Goal: Task Accomplishment & Management: Use online tool/utility

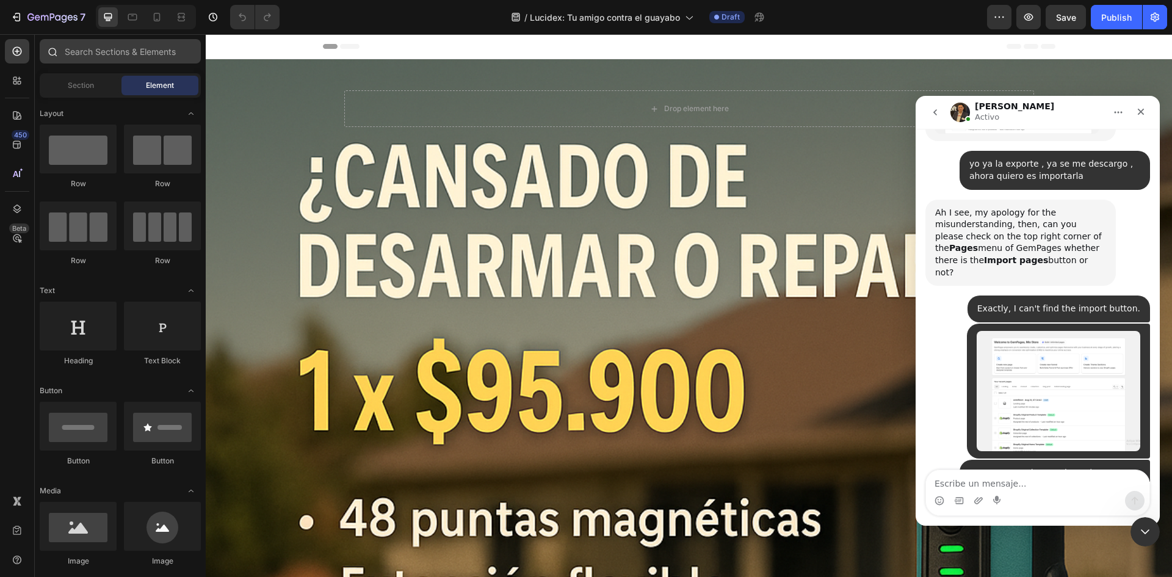
scroll to position [3328, 0]
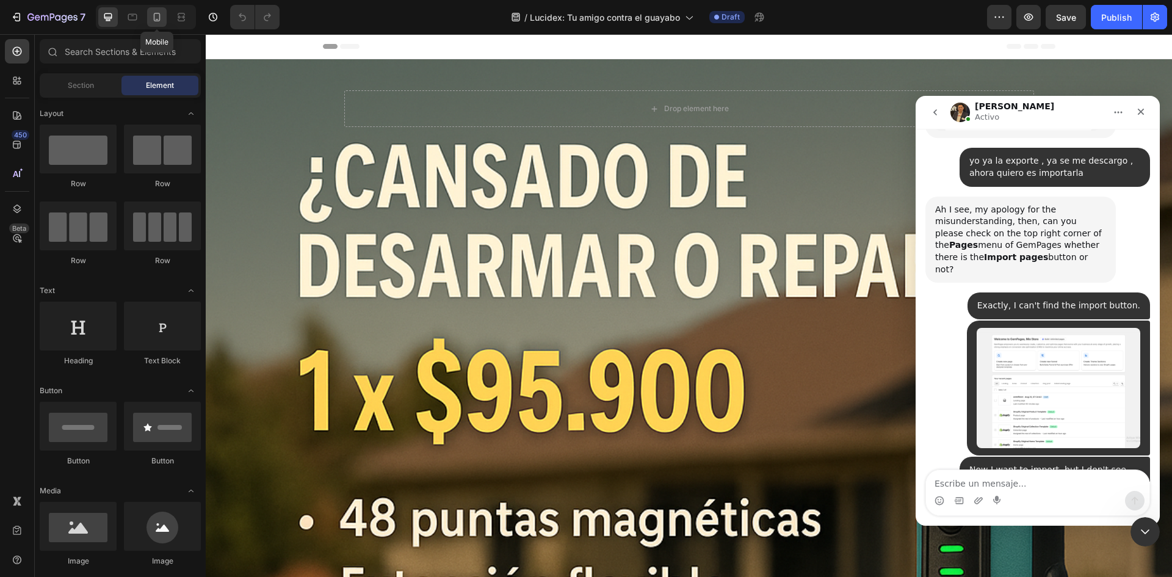
click at [155, 17] on icon at bounding box center [157, 17] width 12 height 12
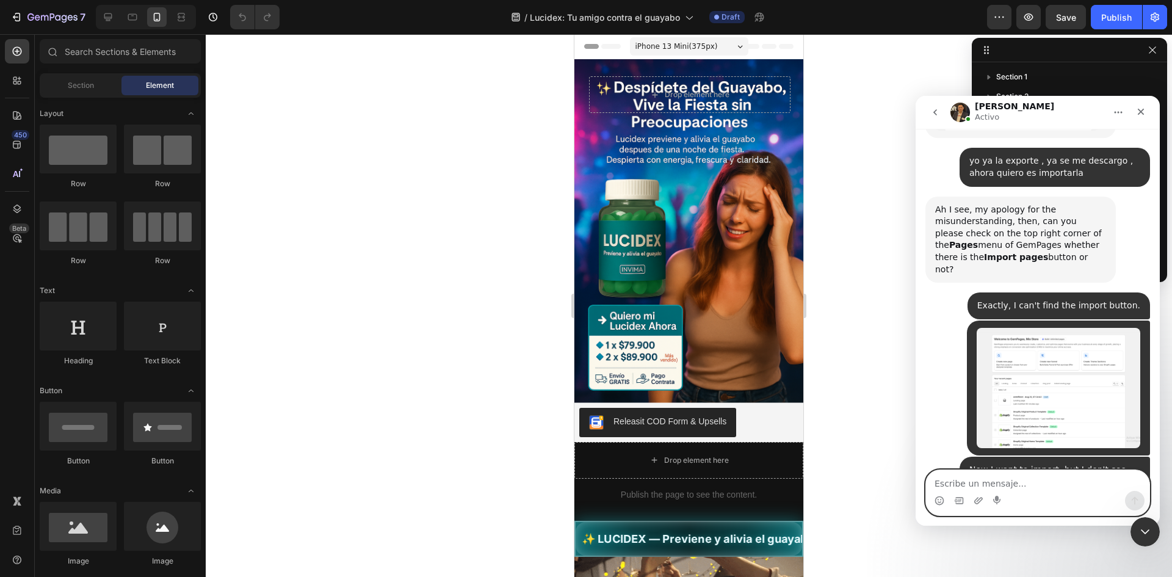
click at [1007, 488] on textarea "Escribe un mensaje..." at bounding box center [1037, 480] width 223 height 21
type textarea "thank"
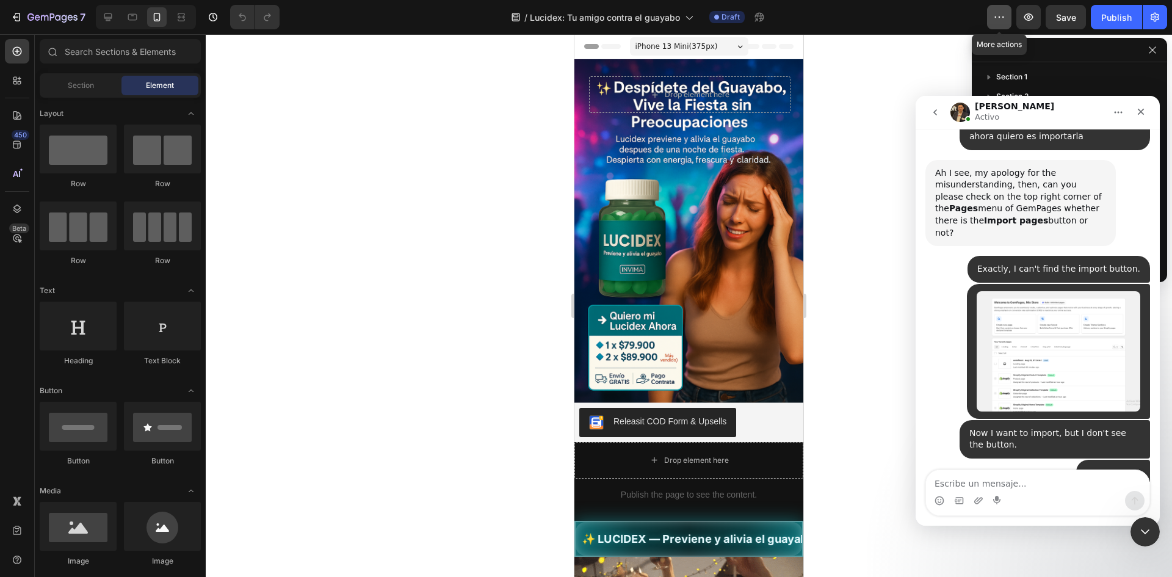
click at [1002, 18] on icon "button" at bounding box center [999, 17] width 12 height 12
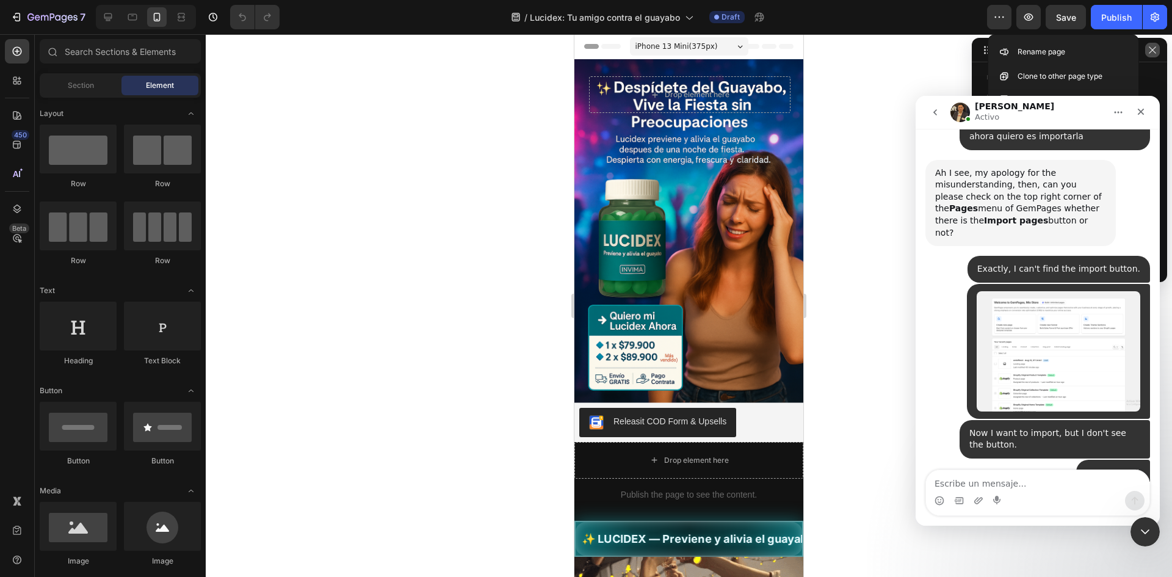
click at [1151, 52] on icon "button" at bounding box center [1152, 50] width 10 height 10
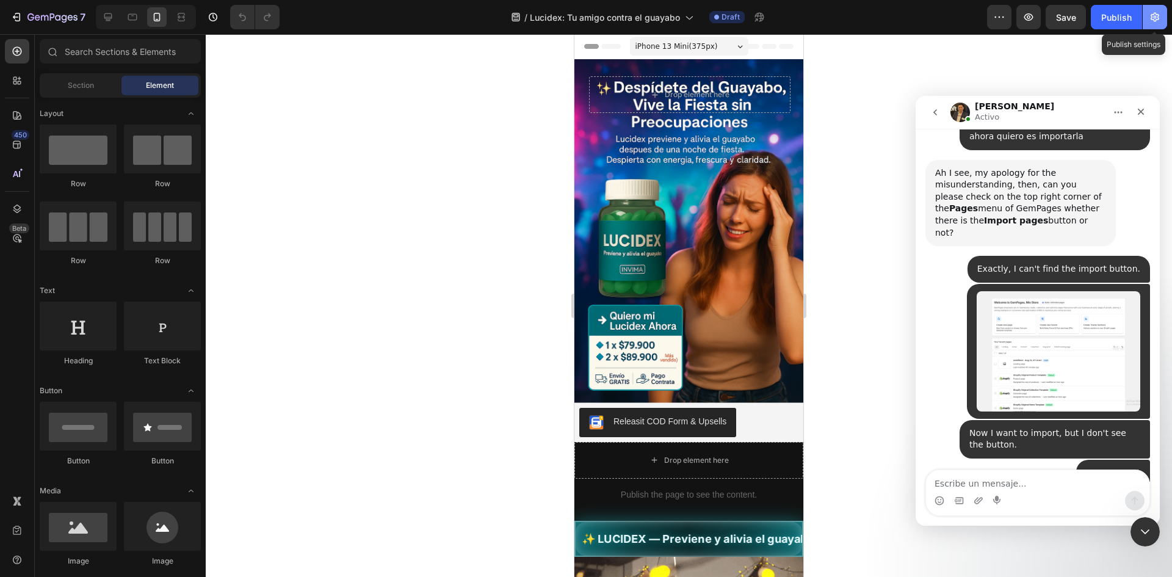
click at [1152, 21] on icon "button" at bounding box center [1155, 17] width 12 height 12
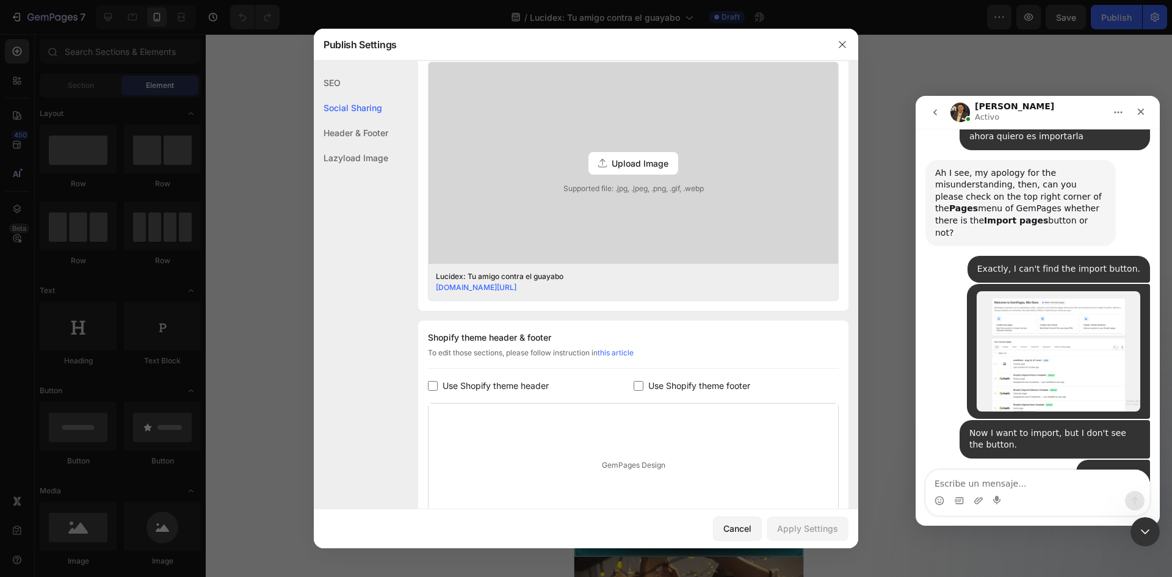
scroll to position [442, 0]
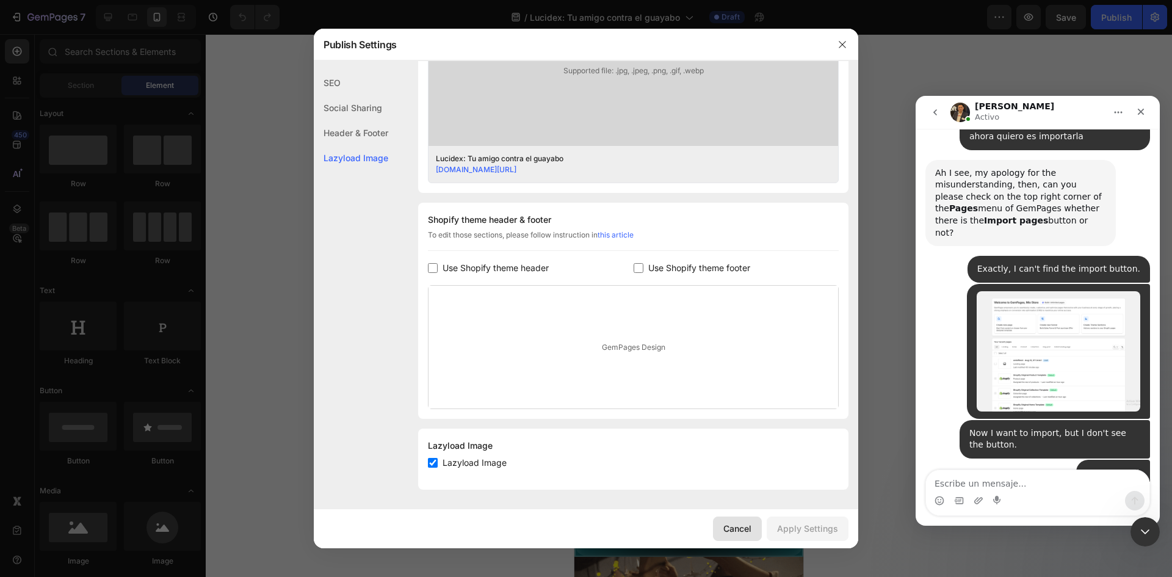
click at [740, 525] on div "Cancel" at bounding box center [737, 528] width 28 height 13
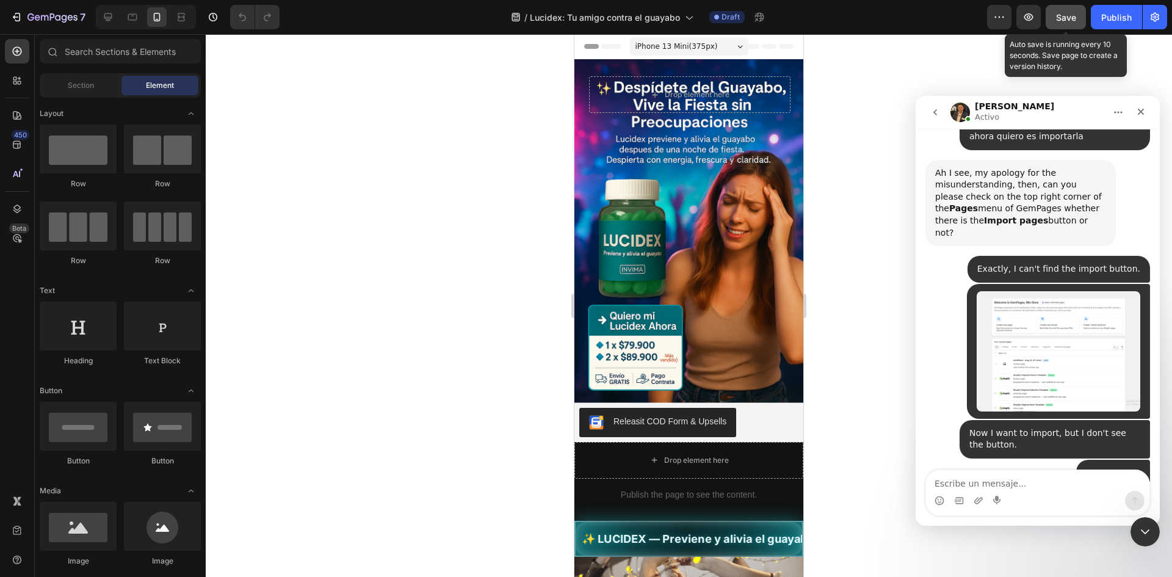
click at [1069, 12] on span "Save" at bounding box center [1066, 17] width 20 height 10
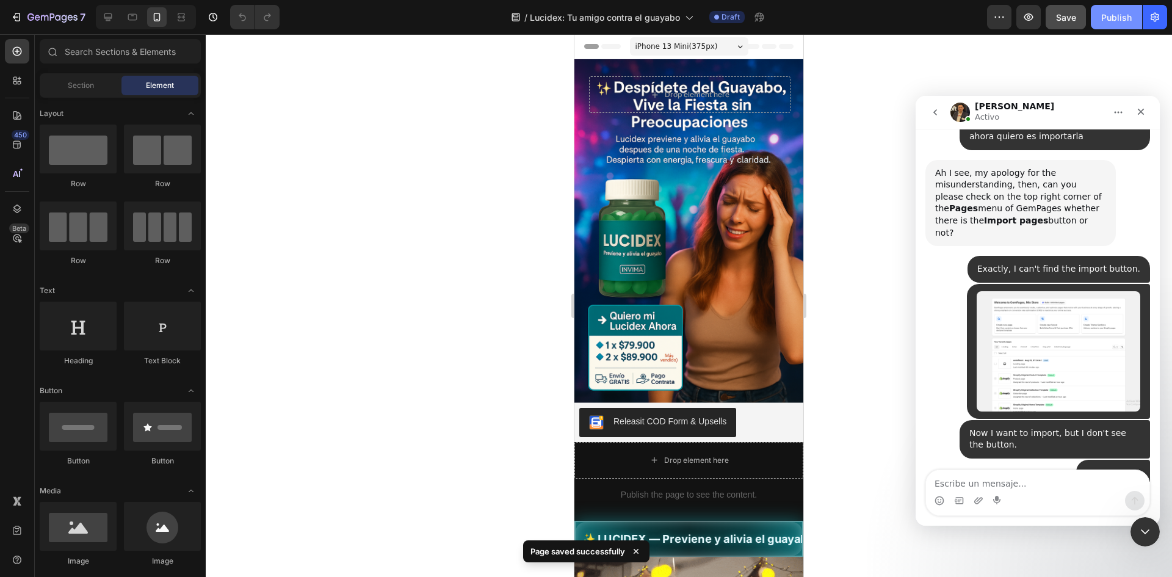
click at [1113, 13] on div "Publish" at bounding box center [1116, 17] width 31 height 13
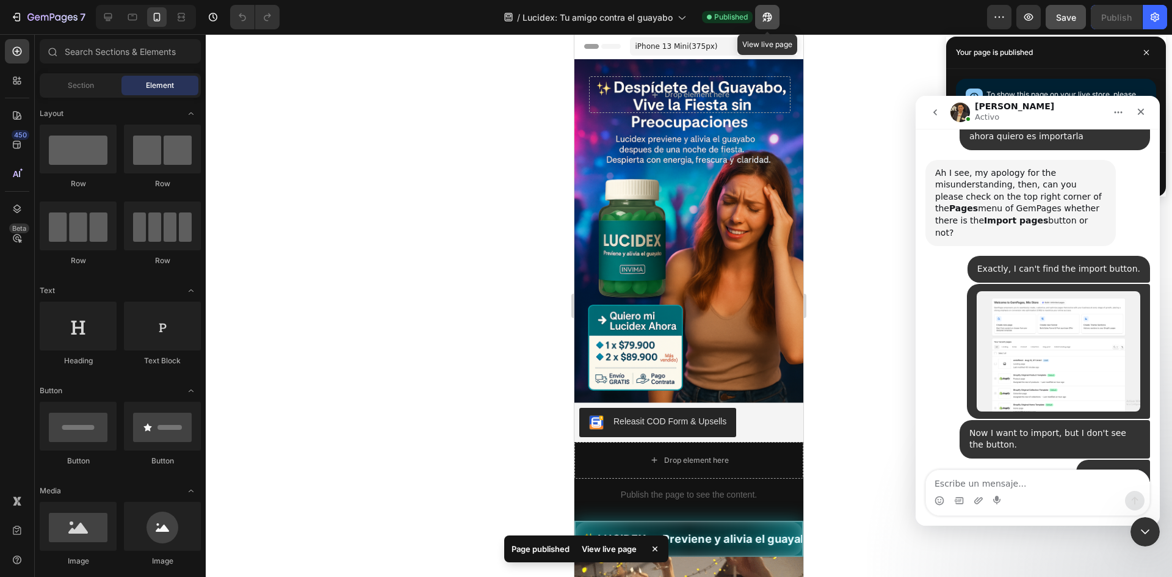
click at [763, 12] on icon "button" at bounding box center [767, 17] width 12 height 12
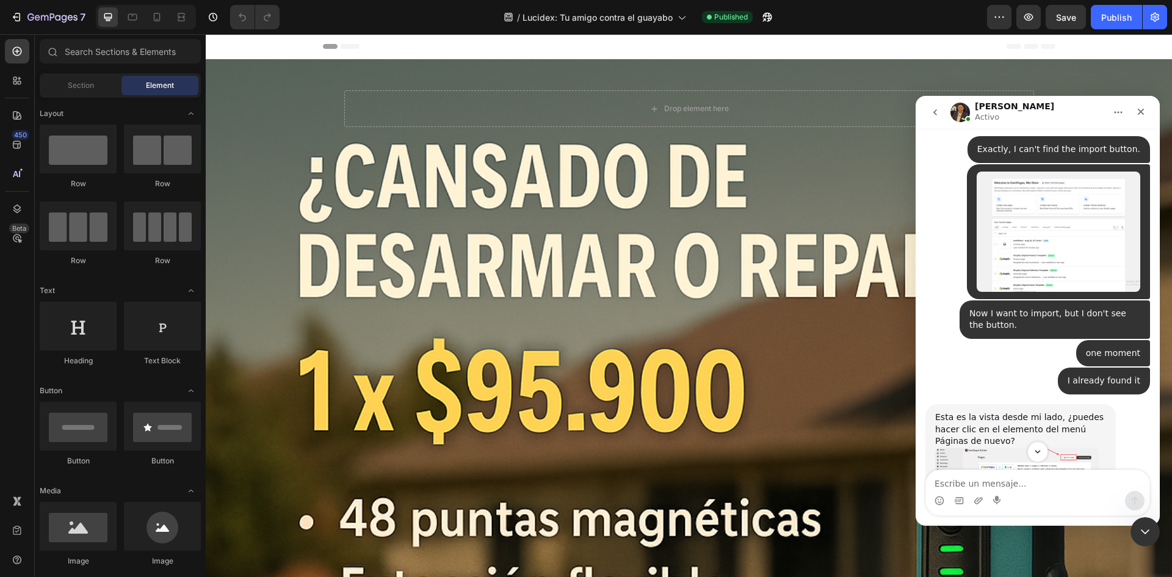
scroll to position [3496, 0]
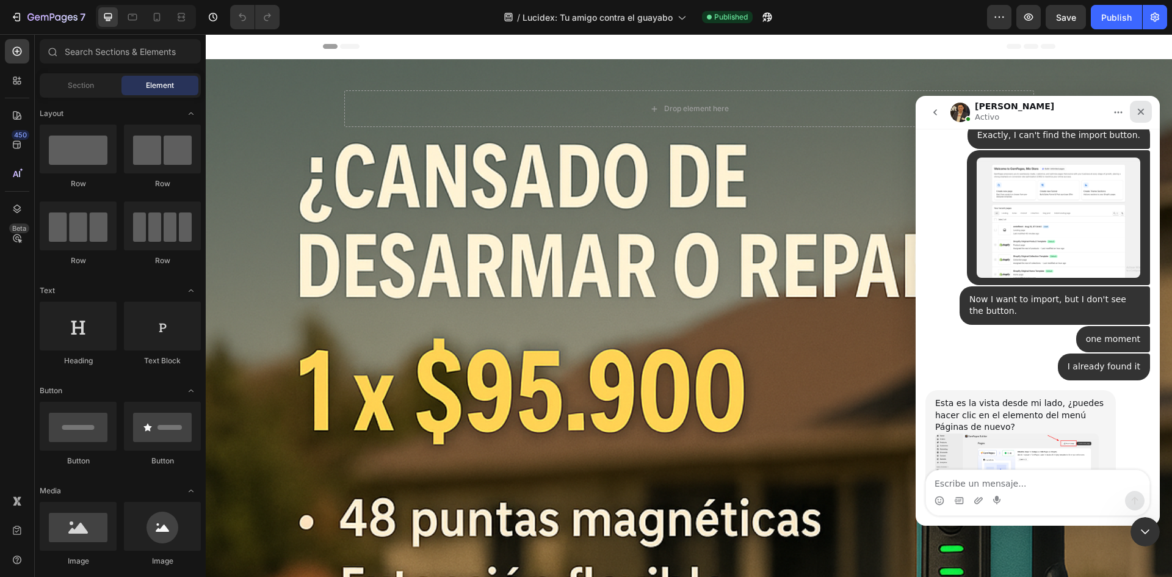
click at [1138, 113] on icon "Cerrar" at bounding box center [1141, 112] width 10 height 10
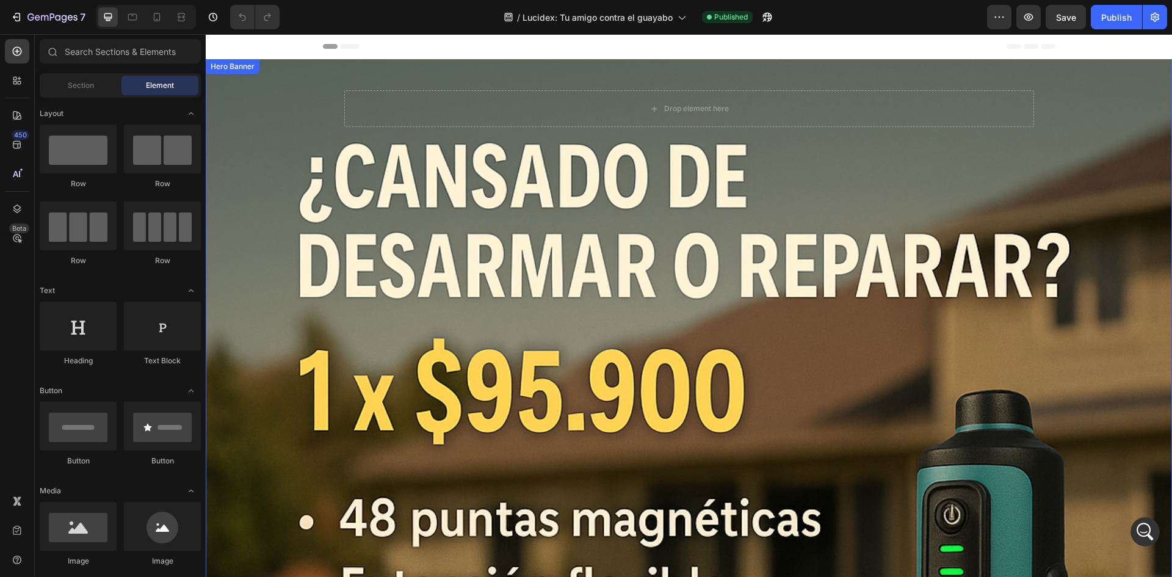
scroll to position [3476, 0]
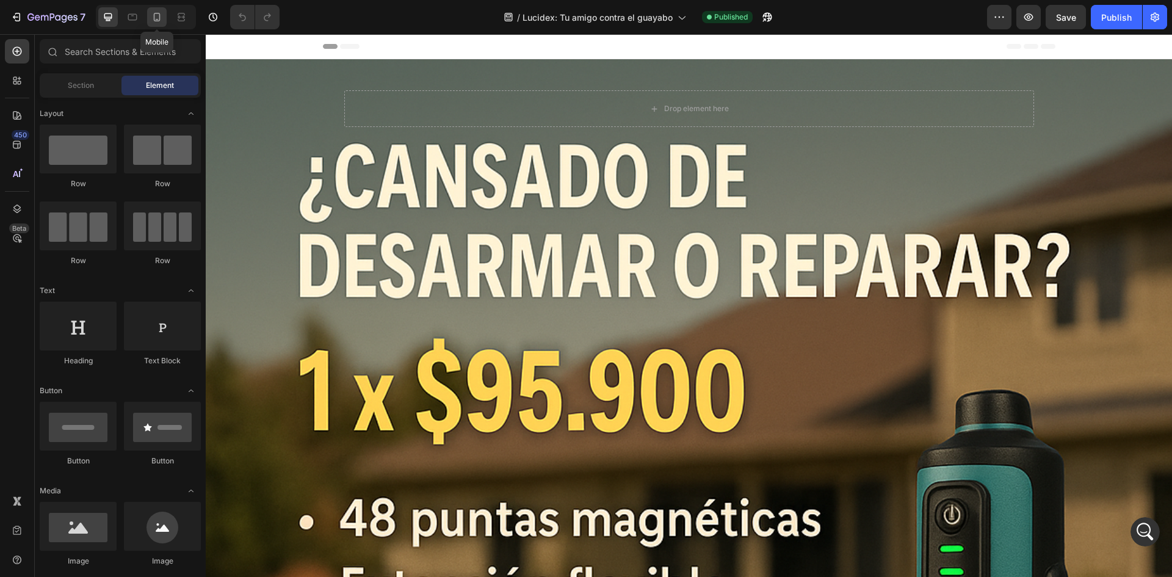
click at [149, 14] on div at bounding box center [157, 17] width 20 height 20
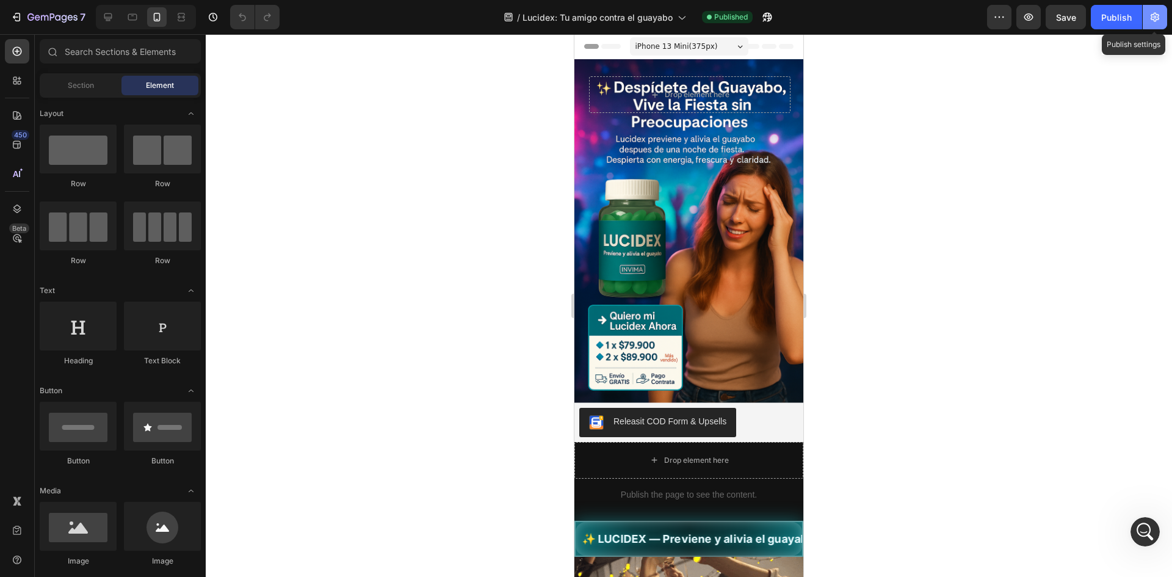
click at [1158, 22] on icon "button" at bounding box center [1155, 17] width 12 height 12
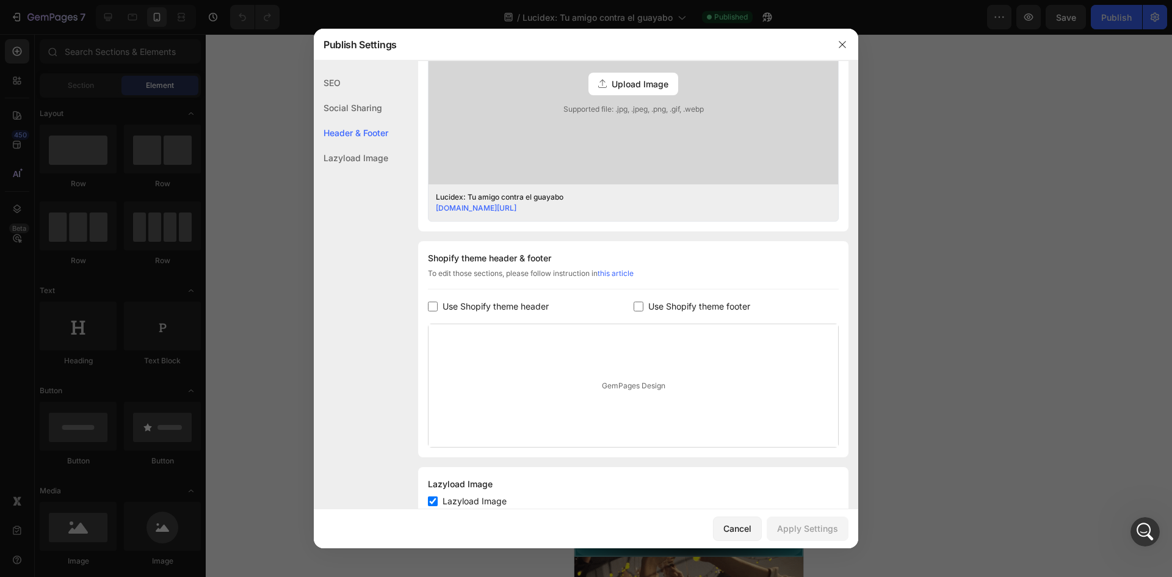
scroll to position [442, 0]
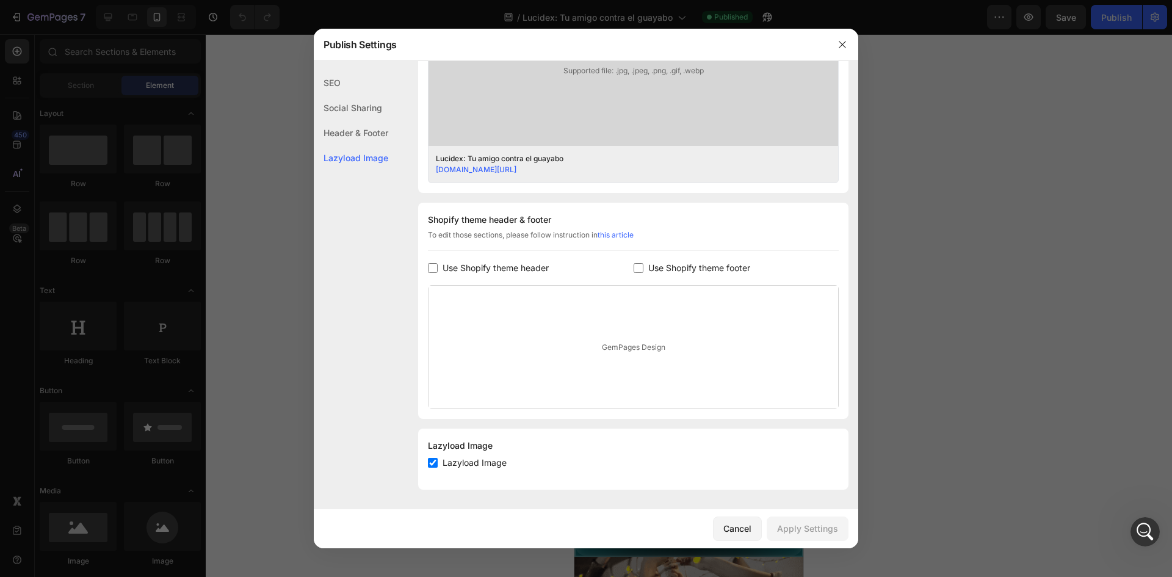
drag, startPoint x: 406, startPoint y: 266, endPoint x: 432, endPoint y: 271, distance: 25.6
click at [406, 266] on div "SEO Search Result Preview Lucidex: Tu amigo contra el guayabo [DOMAIN_NAME][URL…" at bounding box center [586, 63] width 544 height 871
click at [433, 272] on input "checkbox" at bounding box center [433, 268] width 10 height 10
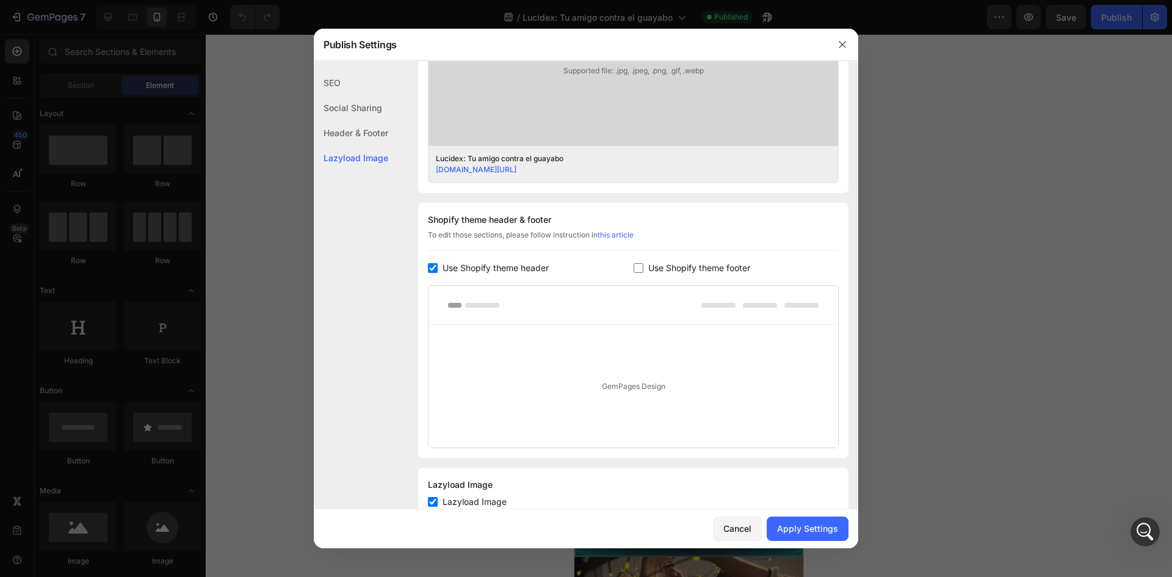
click at [626, 270] on div "Use Shopify theme header" at bounding box center [531, 268] width 206 height 15
checkbox input "false"
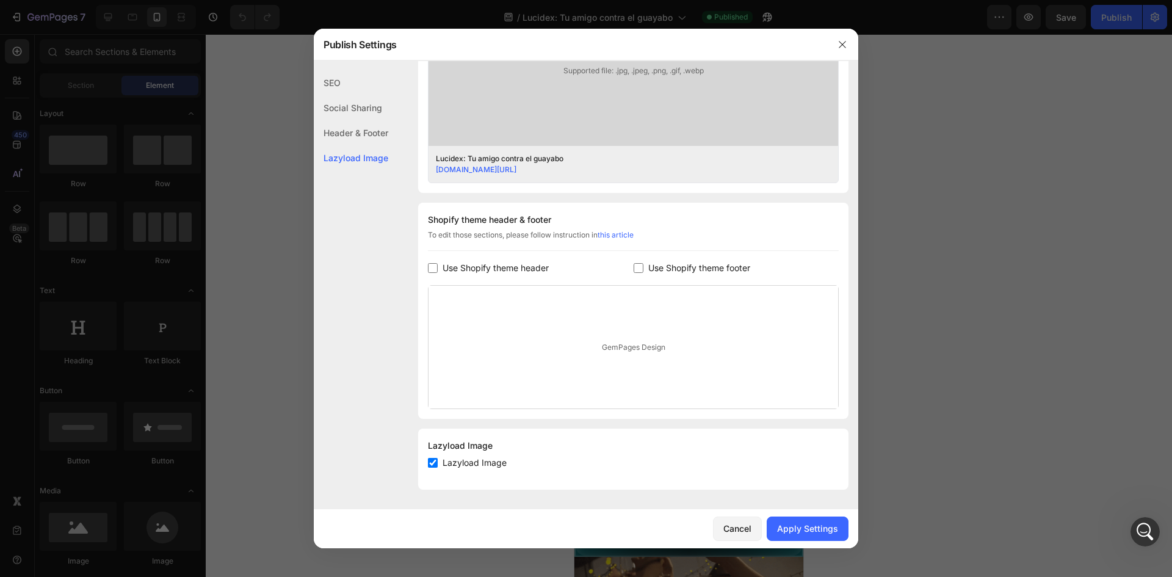
click at [634, 268] on input "checkbox" at bounding box center [639, 268] width 10 height 10
checkbox input "true"
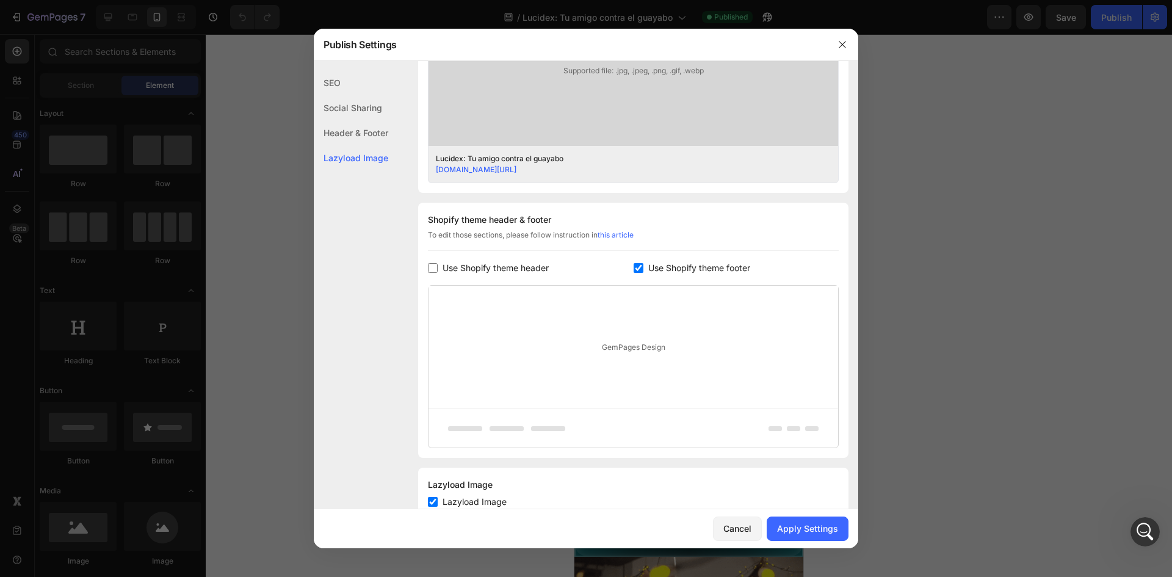
click at [435, 268] on input "checkbox" at bounding box center [433, 268] width 10 height 10
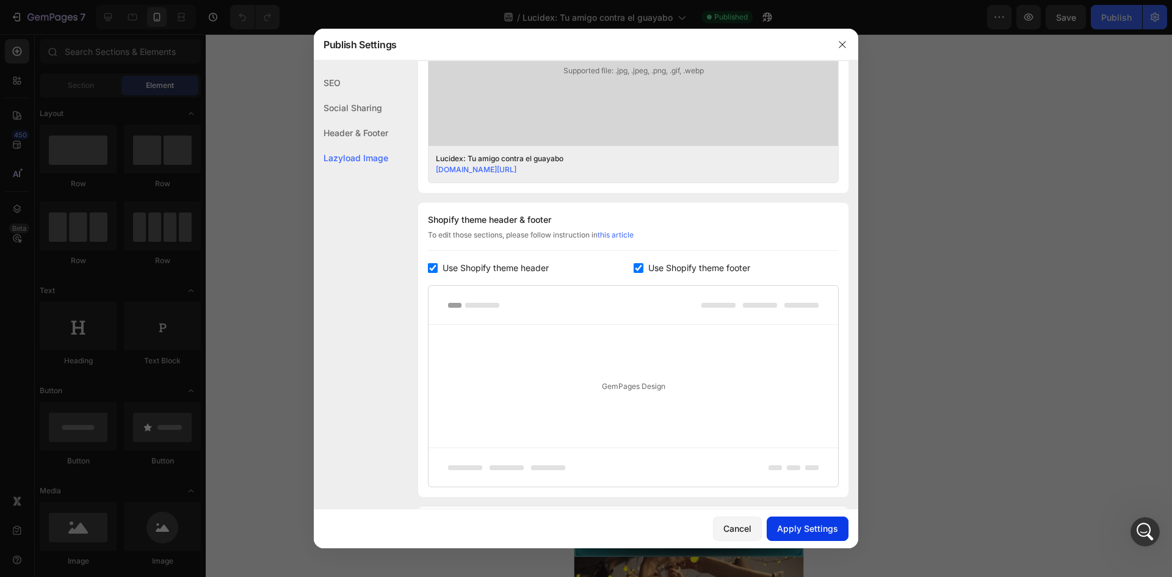
click at [798, 531] on div "Apply Settings" at bounding box center [807, 528] width 61 height 13
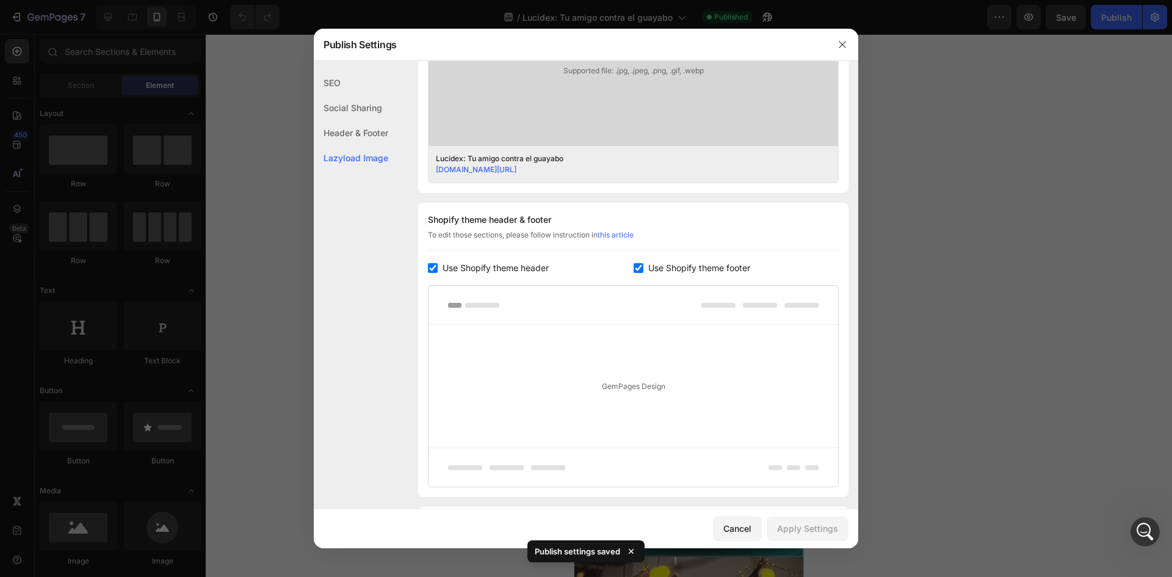
click at [431, 268] on input "checkbox" at bounding box center [433, 268] width 10 height 10
checkbox input "false"
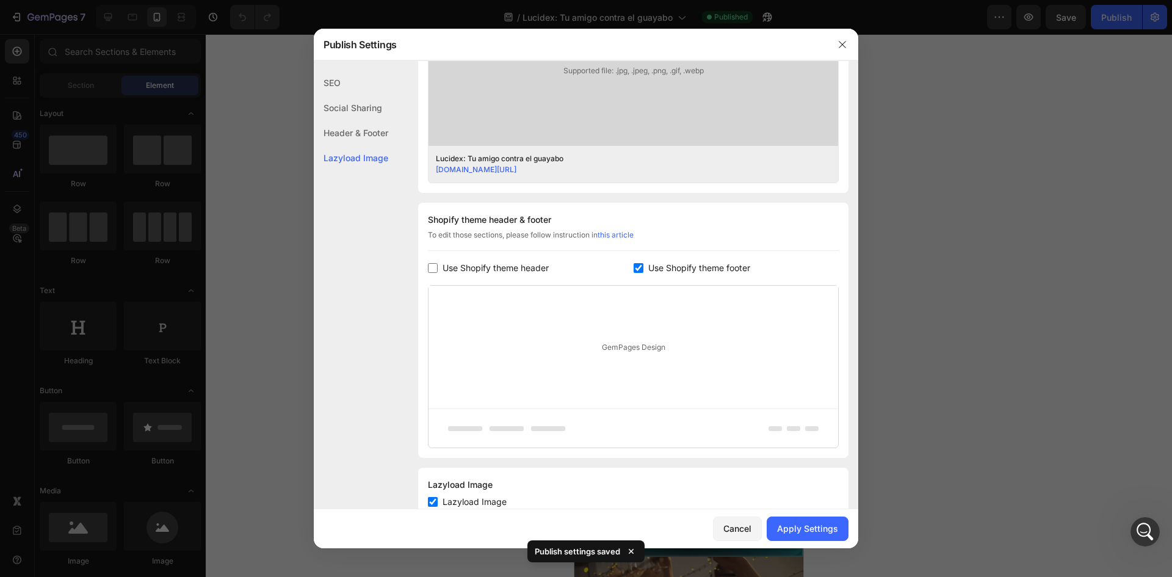
click at [634, 269] on input "checkbox" at bounding box center [639, 268] width 10 height 10
checkbox input "false"
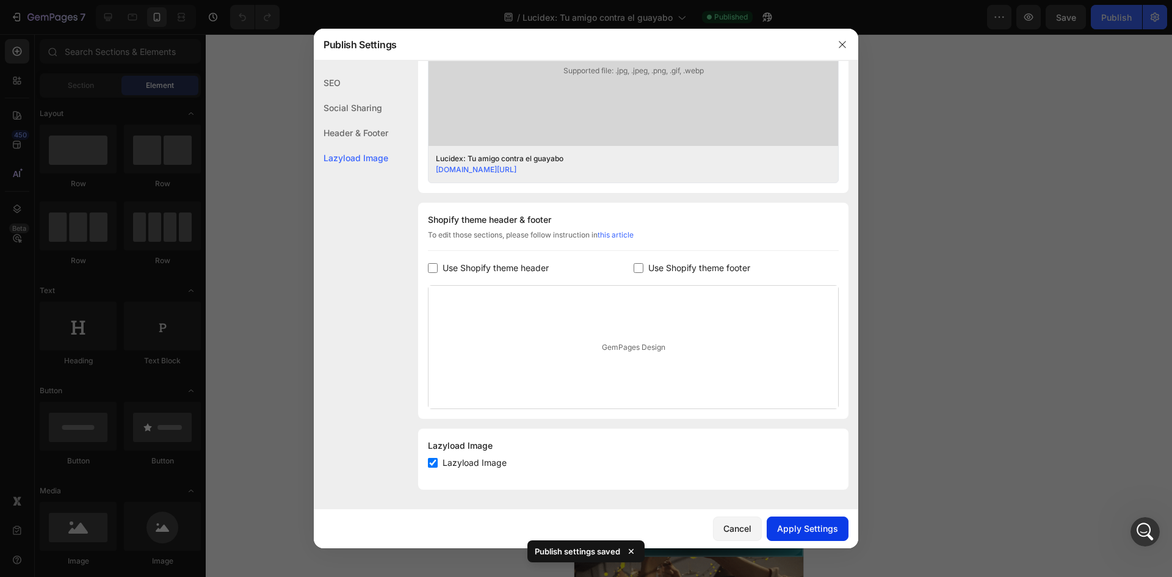
click at [786, 524] on div "Apply Settings" at bounding box center [807, 528] width 61 height 13
click at [842, 43] on icon "button" at bounding box center [842, 45] width 10 height 10
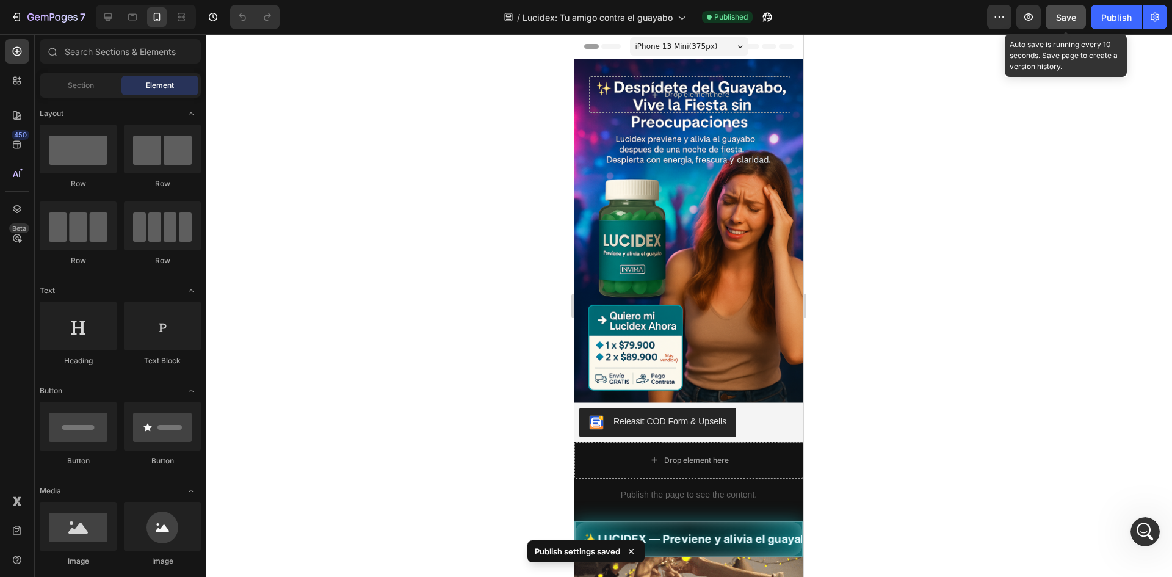
click at [1066, 23] on div "Save" at bounding box center [1066, 17] width 20 height 13
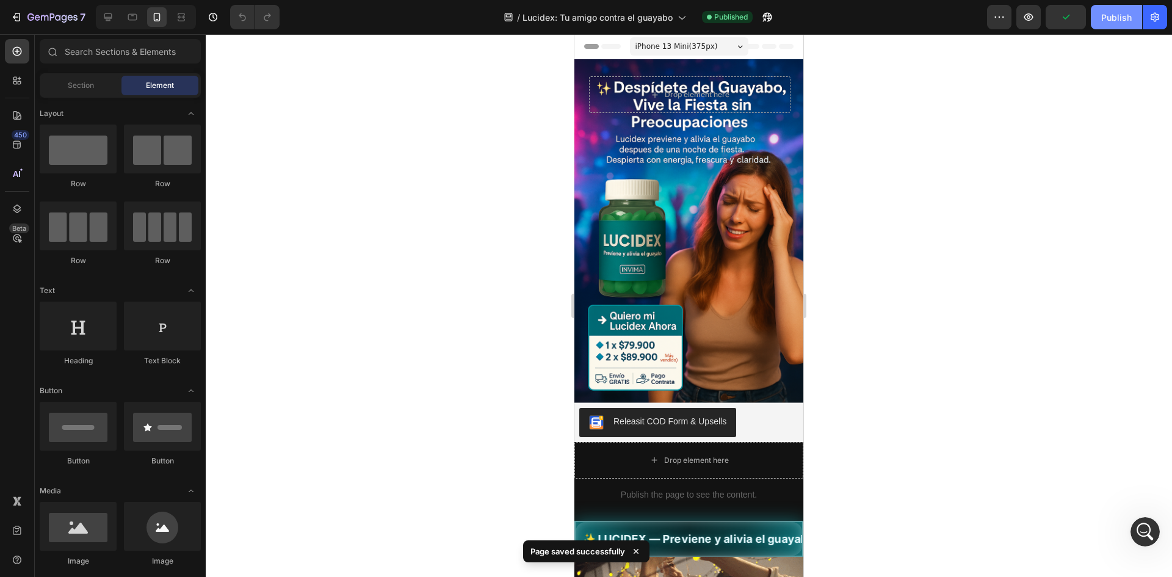
click at [1109, 20] on div "Publish" at bounding box center [1116, 17] width 31 height 13
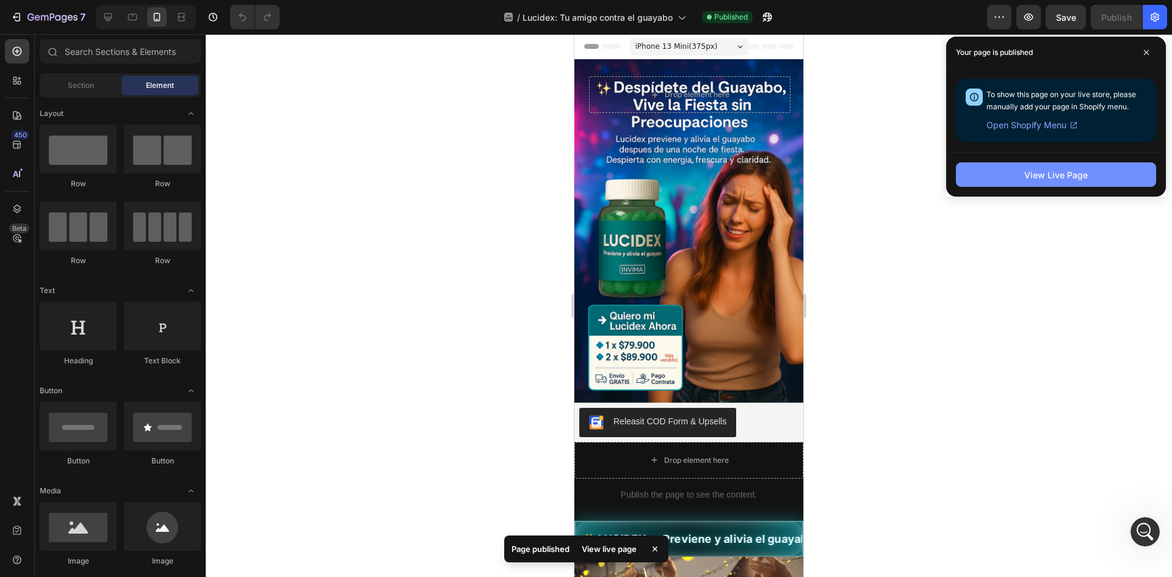
click at [1040, 181] on button "View Live Page" at bounding box center [1056, 174] width 200 height 24
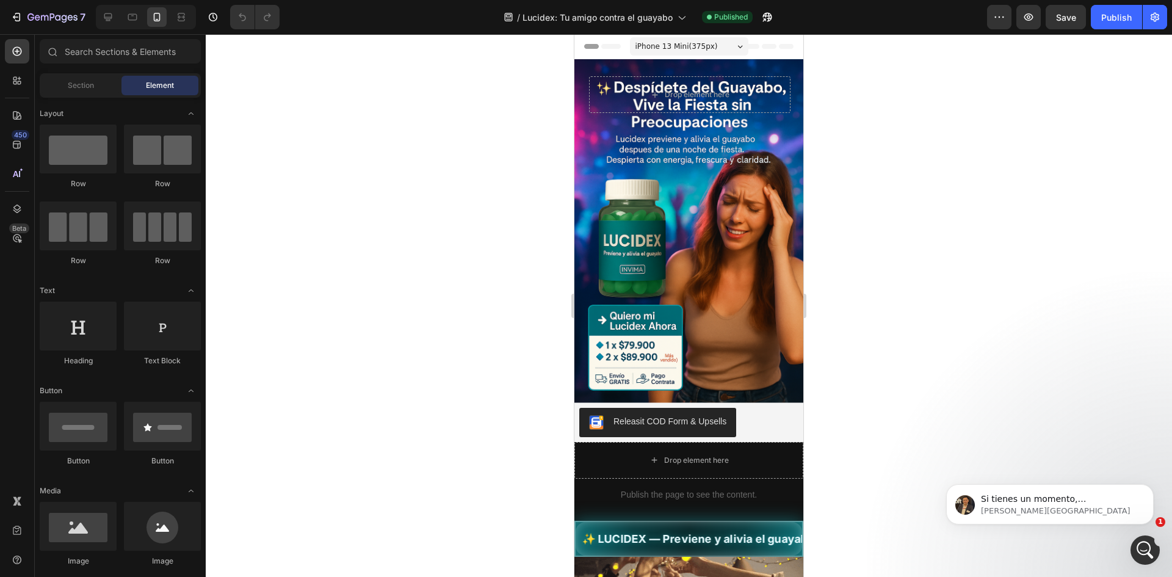
scroll to position [3660, 0]
click at [24, 18] on div "7" at bounding box center [47, 17] width 75 height 15
